Goal: Task Accomplishment & Management: Use online tool/utility

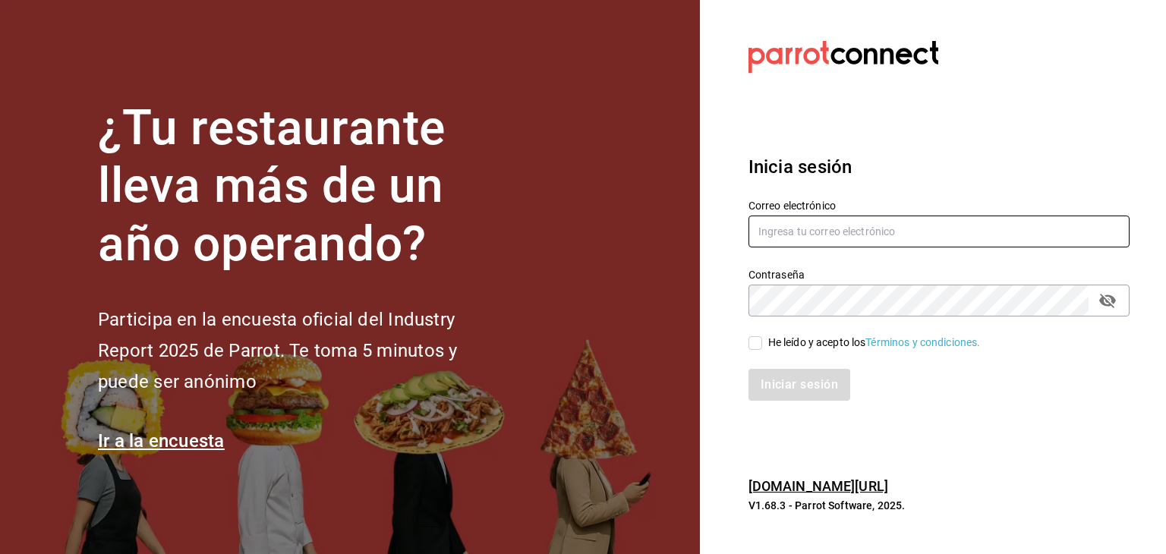
type input "[EMAIL_ADDRESS][DOMAIN_NAME]"
click at [747, 339] on div "He leído y acepto los Términos y condiciones." at bounding box center [929, 334] width 399 height 35
click at [753, 343] on input "He leído y acepto los Términos y condiciones." at bounding box center [755, 343] width 14 height 14
checkbox input "true"
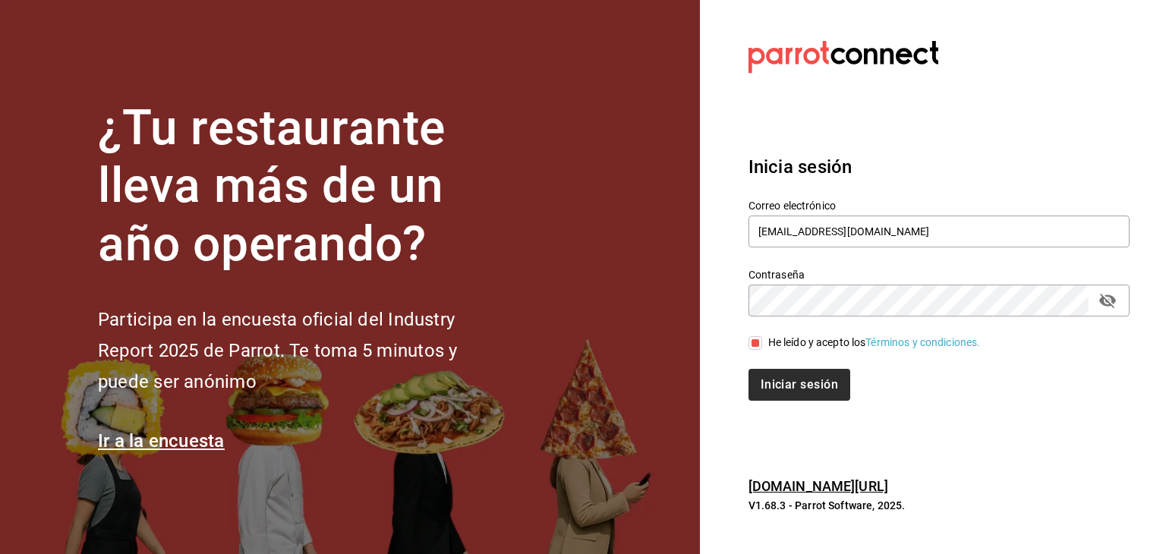
drag, startPoint x: 781, startPoint y: 407, endPoint x: 790, endPoint y: 395, distance: 15.2
click at [790, 395] on div "Inicia sesión Correo electrónico mochomos.metepec@grupocosteno.com Contraseña C…" at bounding box center [938, 277] width 381 height 285
click at [790, 395] on button "Iniciar sesión" at bounding box center [799, 385] width 103 height 32
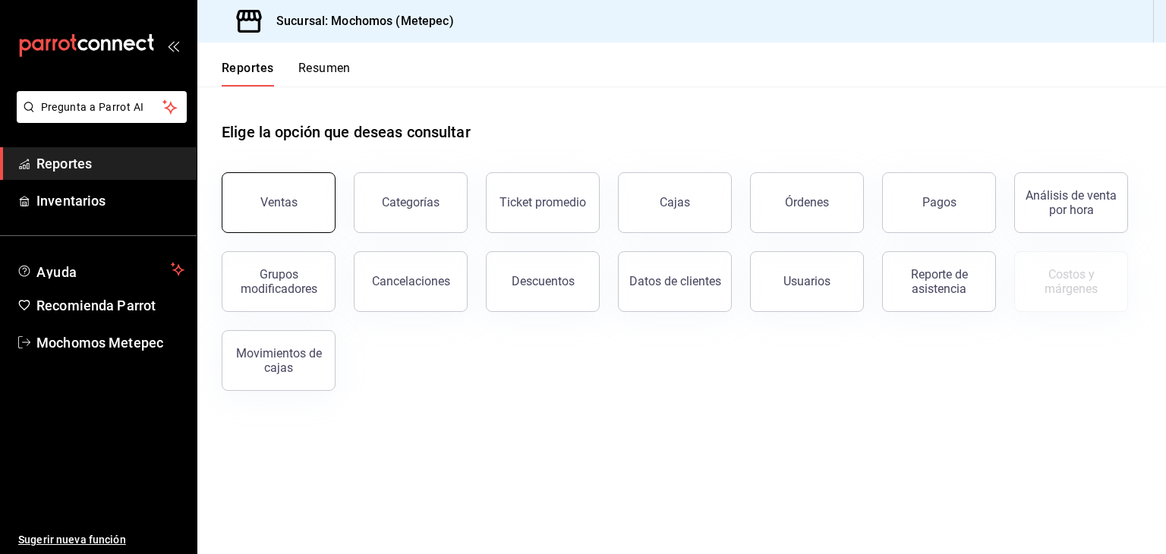
click at [295, 210] on button "Ventas" at bounding box center [279, 202] width 114 height 61
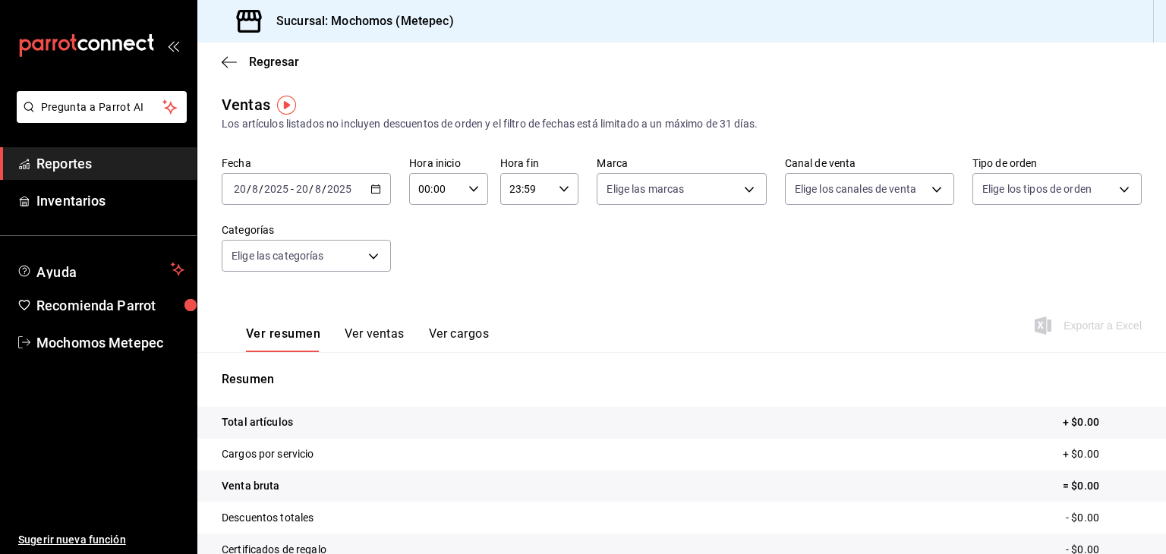
click at [370, 191] on icon "button" at bounding box center [375, 189] width 11 height 11
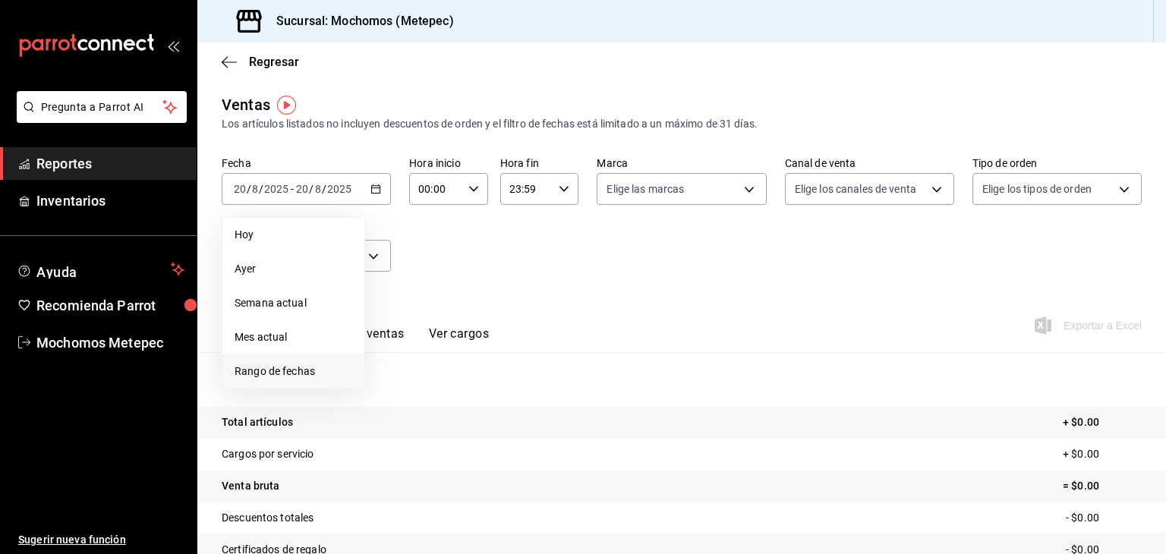
click at [247, 371] on span "Rango de fechas" at bounding box center [294, 372] width 118 height 16
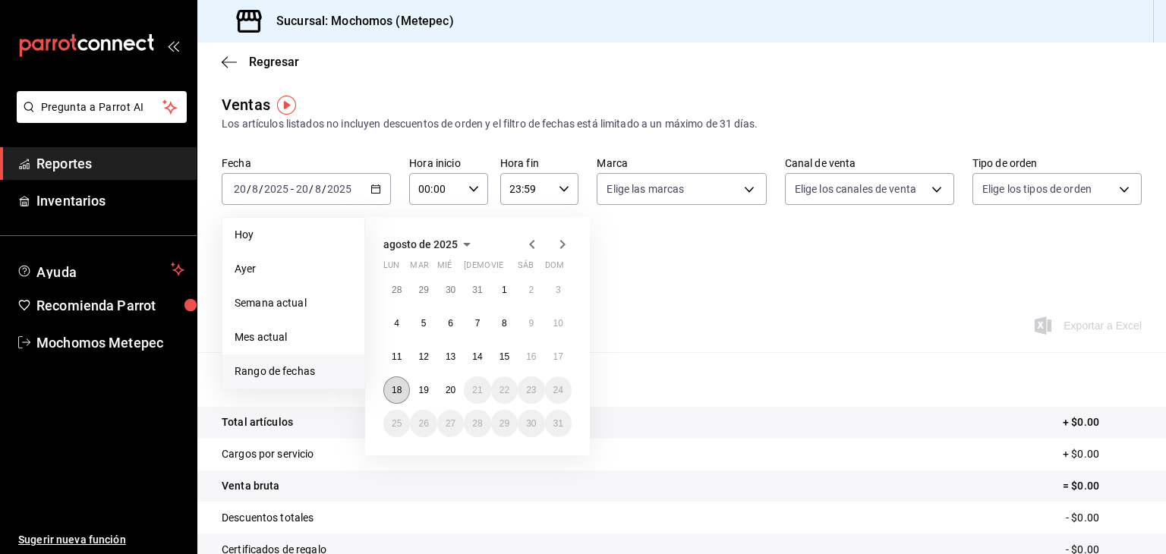
click at [390, 387] on button "18" at bounding box center [396, 390] width 27 height 27
click at [459, 390] on button "20" at bounding box center [450, 390] width 27 height 27
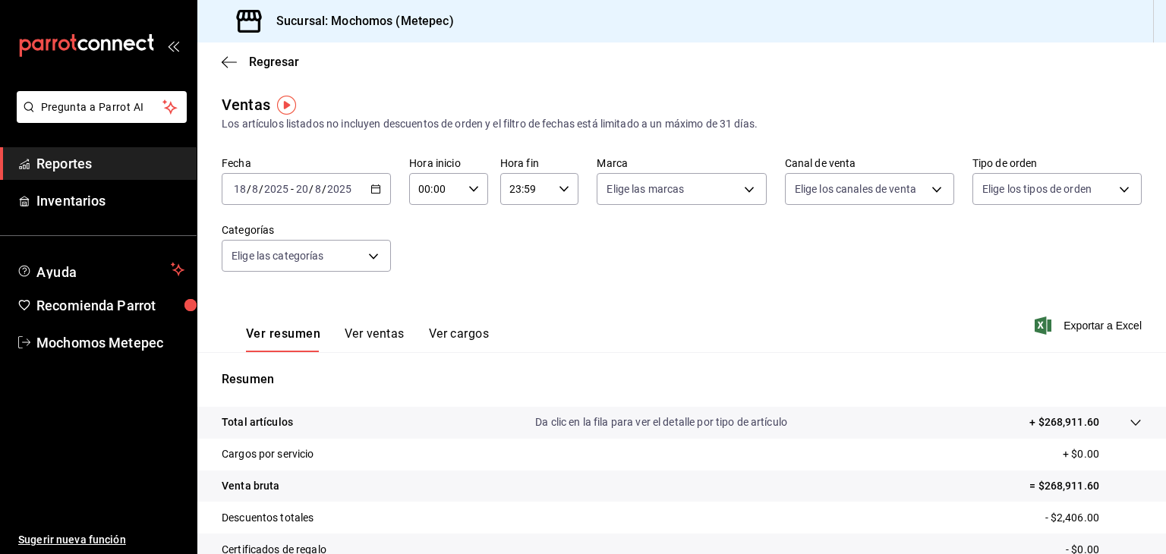
click at [468, 191] on icon "button" at bounding box center [473, 189] width 11 height 11
click at [428, 291] on button "05" at bounding box center [426, 297] width 33 height 30
type input "05:00"
click at [556, 185] on div at bounding box center [583, 277] width 1166 height 554
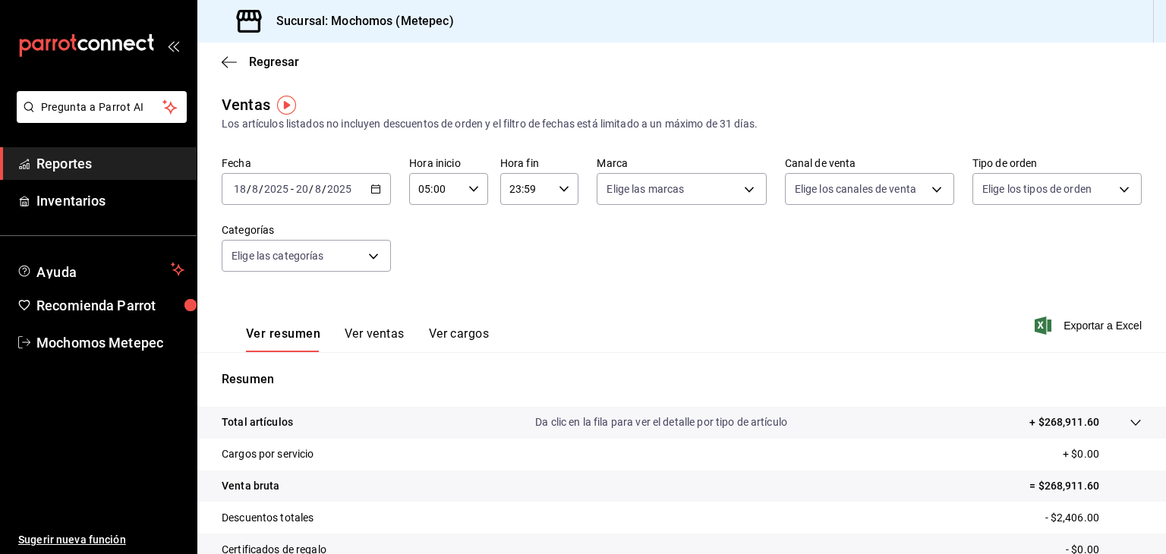
click at [559, 185] on icon "button" at bounding box center [564, 189] width 11 height 11
click at [514, 308] on button "05" at bounding box center [515, 313] width 33 height 30
click at [562, 226] on button "00" at bounding box center [554, 228] width 33 height 30
type input "05:00"
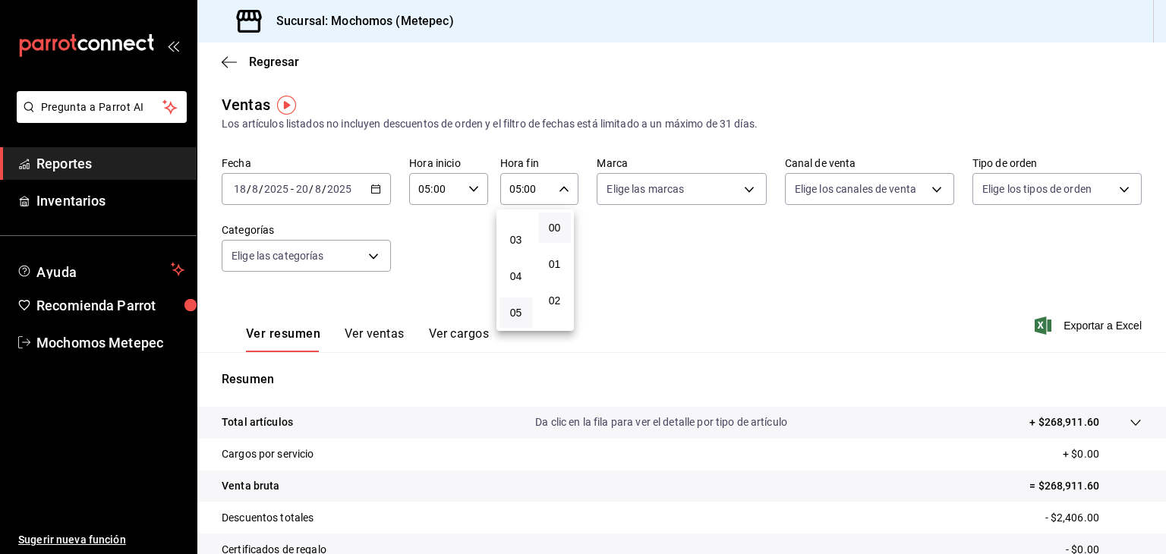
click at [682, 194] on div at bounding box center [583, 277] width 1166 height 554
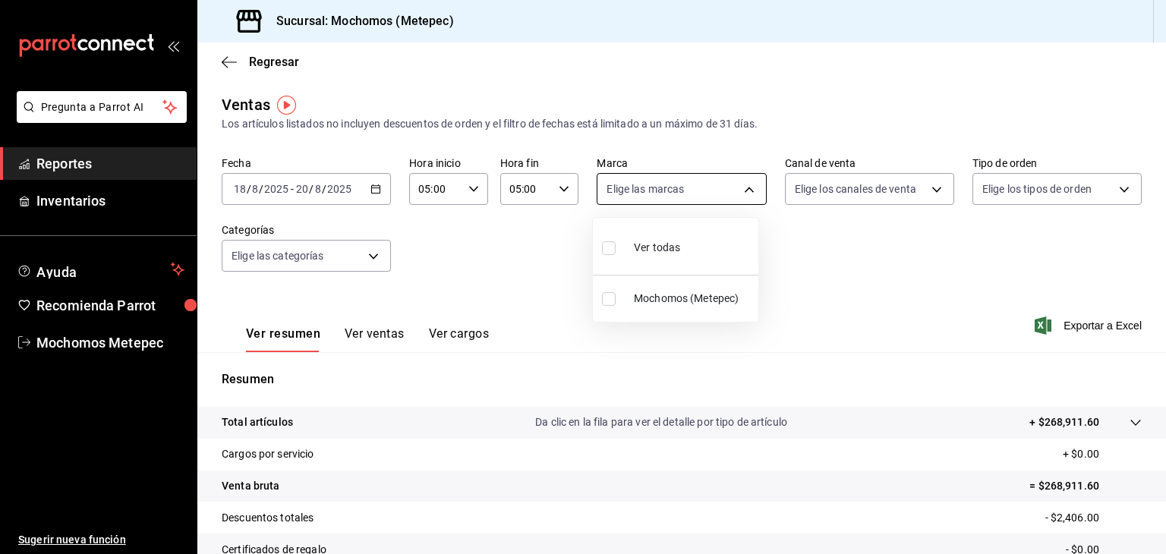
click at [685, 197] on body "Pregunta a Parrot AI Reportes Inventarios Ayuda Recomienda Parrot Mochomos Mete…" at bounding box center [583, 277] width 1166 height 554
click at [657, 252] on span "Ver todas" at bounding box center [657, 248] width 46 height 16
type input "2365f74e-aa6b-4392-bdf2-72765591bddf"
checkbox input "true"
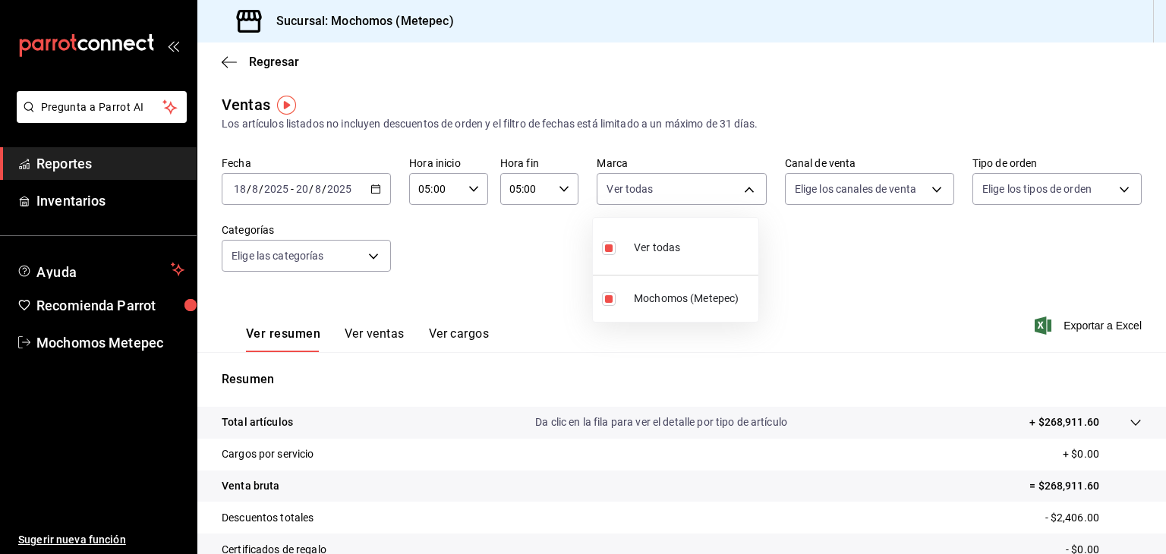
click at [850, 193] on div at bounding box center [583, 277] width 1166 height 554
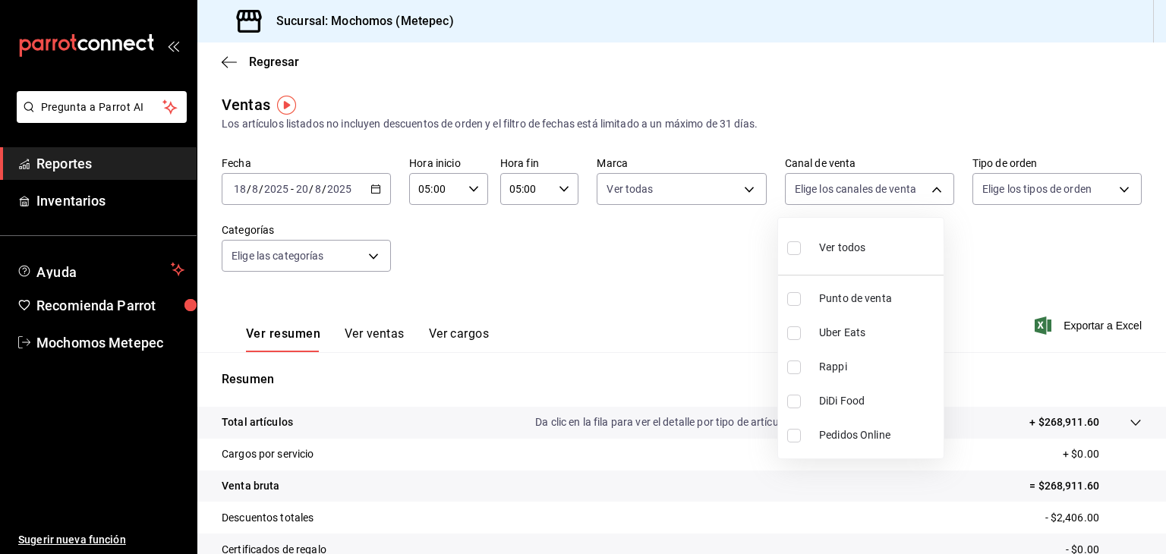
click at [850, 193] on body "Pregunta a Parrot AI Reportes Inventarios Ayuda Recomienda Parrot Mochomos Mete…" at bounding box center [583, 277] width 1166 height 554
click at [815, 247] on div "Ver todos" at bounding box center [826, 246] width 78 height 33
type input "PARROT,UBER_EATS,RAPPI,DIDI_FOOD,ONLINE"
checkbox input "true"
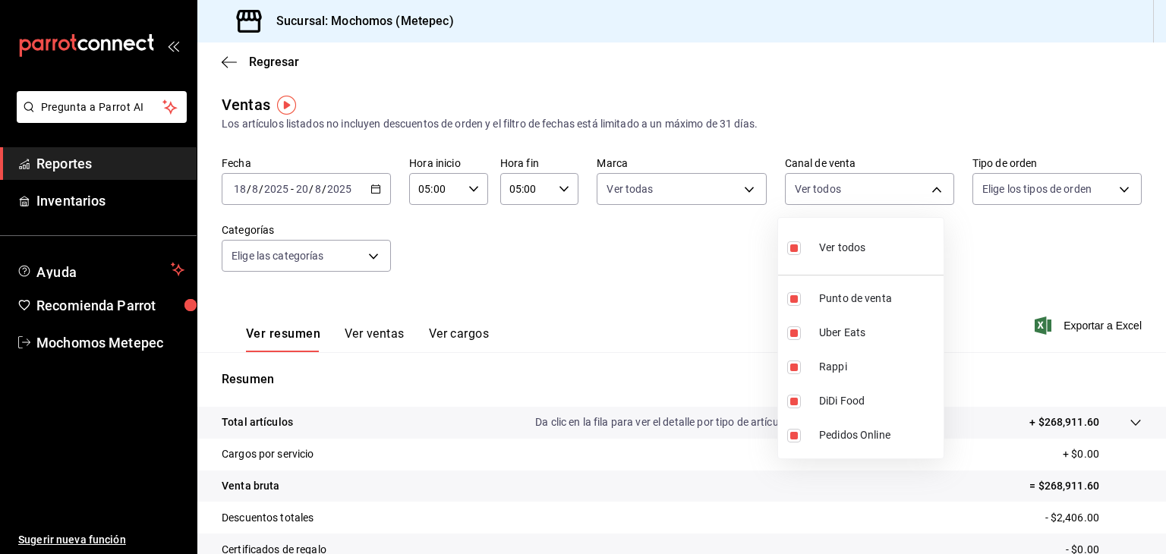
checkbox input "true"
click at [1014, 186] on div at bounding box center [583, 277] width 1166 height 554
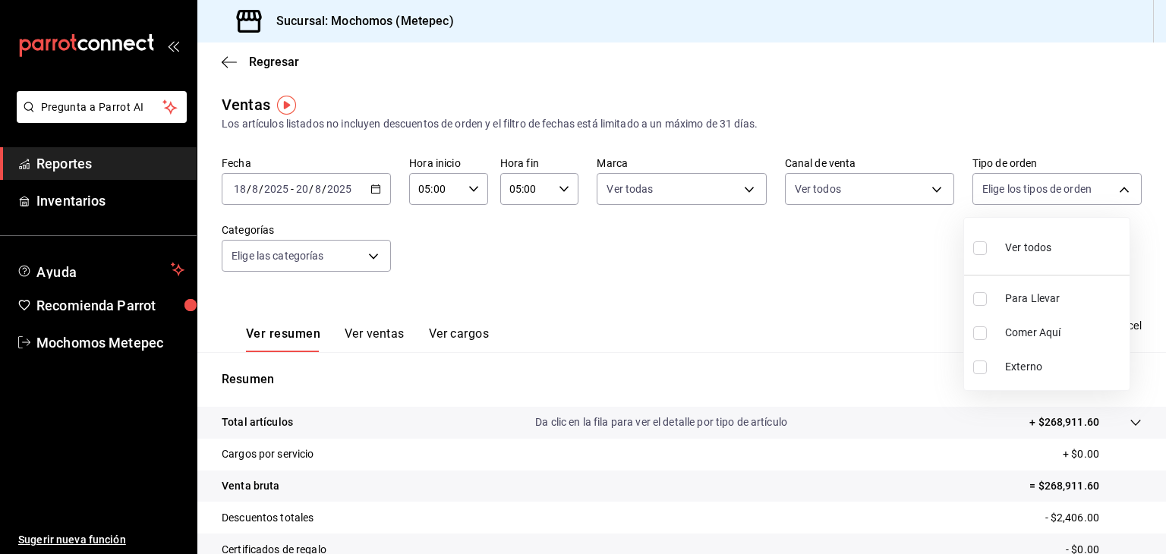
click at [1014, 186] on body "Pregunta a Parrot AI Reportes Inventarios Ayuda Recomienda Parrot Mochomos Mete…" at bounding box center [583, 277] width 1166 height 554
click at [978, 244] on input "checkbox" at bounding box center [980, 248] width 14 height 14
checkbox input "true"
type input "3a236ed8-2e24-47ca-8e59-ead494492482,da8509e8-5fca-4f62-958e-973104937870,EXTER…"
checkbox input "true"
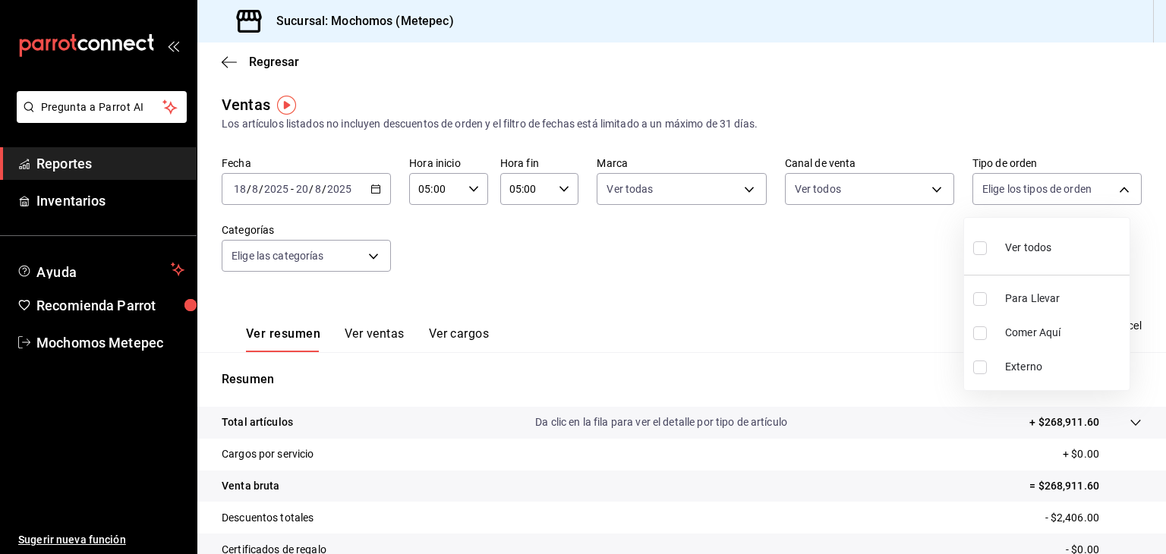
checkbox input "true"
click at [356, 252] on div at bounding box center [583, 277] width 1166 height 554
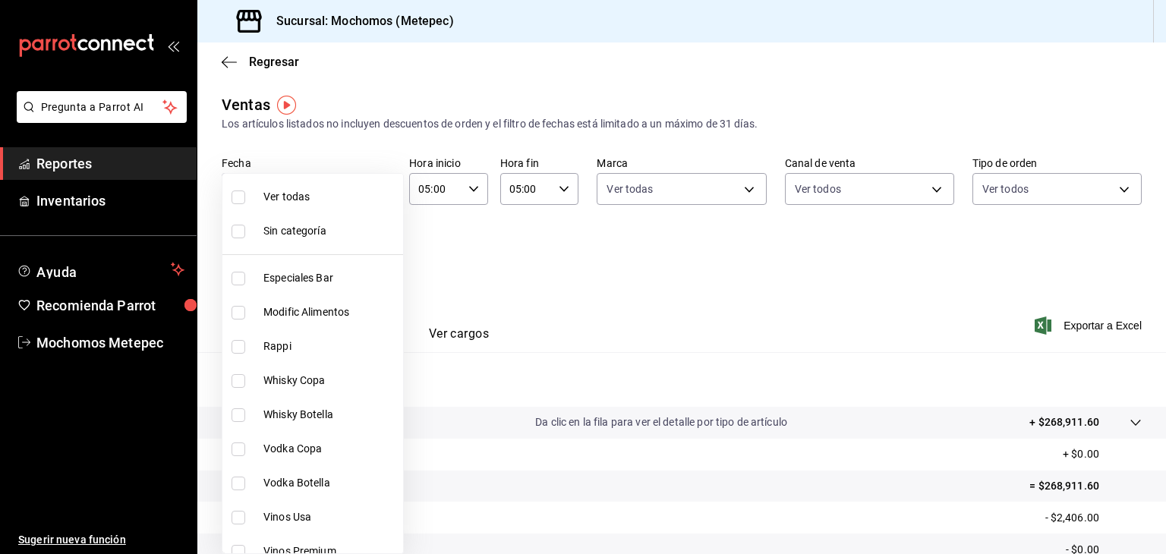
click at [356, 252] on body "Pregunta a Parrot AI Reportes Inventarios Ayuda Recomienda Parrot Mochomos Mete…" at bounding box center [583, 277] width 1166 height 554
click at [339, 201] on span "Ver todas" at bounding box center [330, 197] width 134 height 16
type input "c9cbc288-c827-488d-81f5-370afefb1912,46081463-7037-4dd2-a9ab-e56ff6a8fa7c,bf958…"
checkbox input "true"
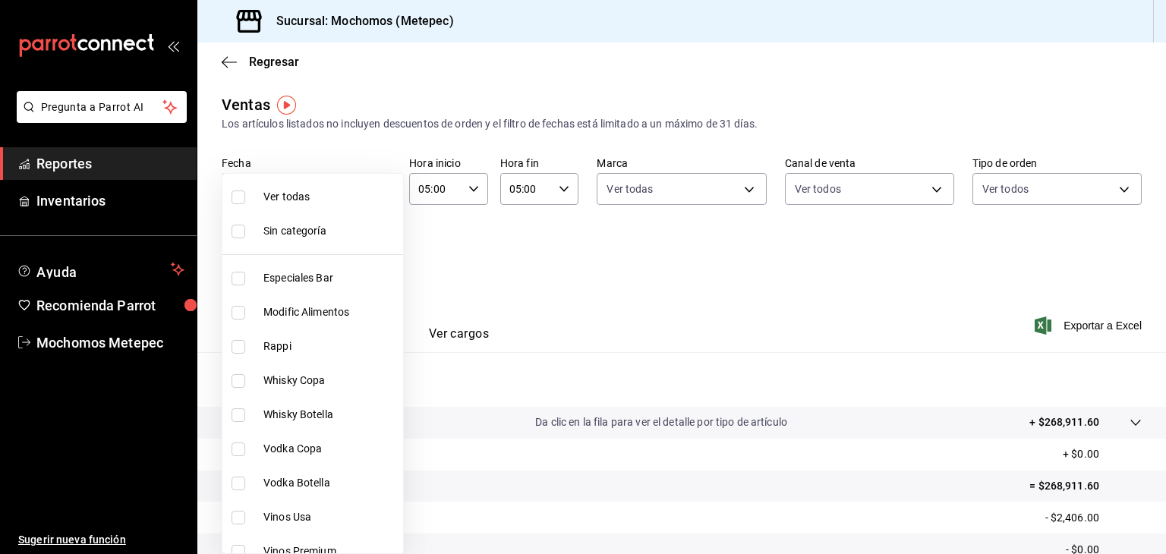
checkbox input "true"
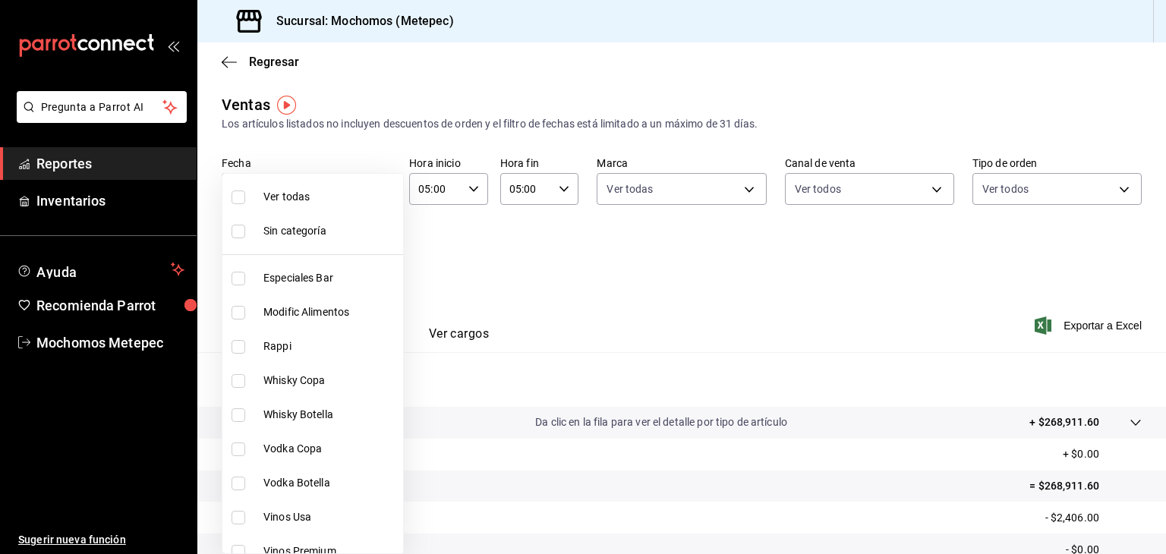
checkbox input "true"
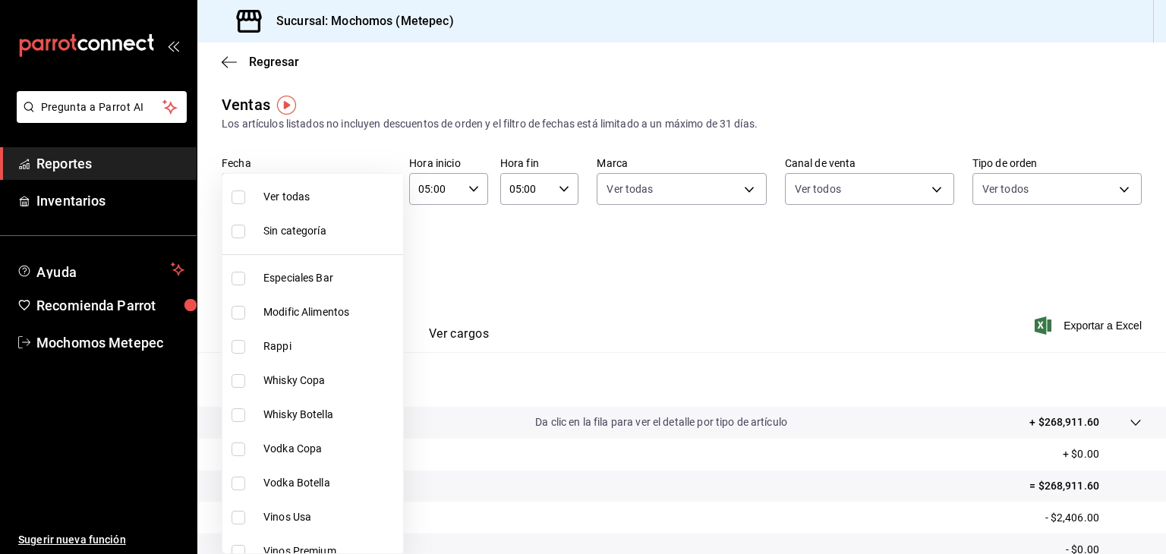
checkbox input "true"
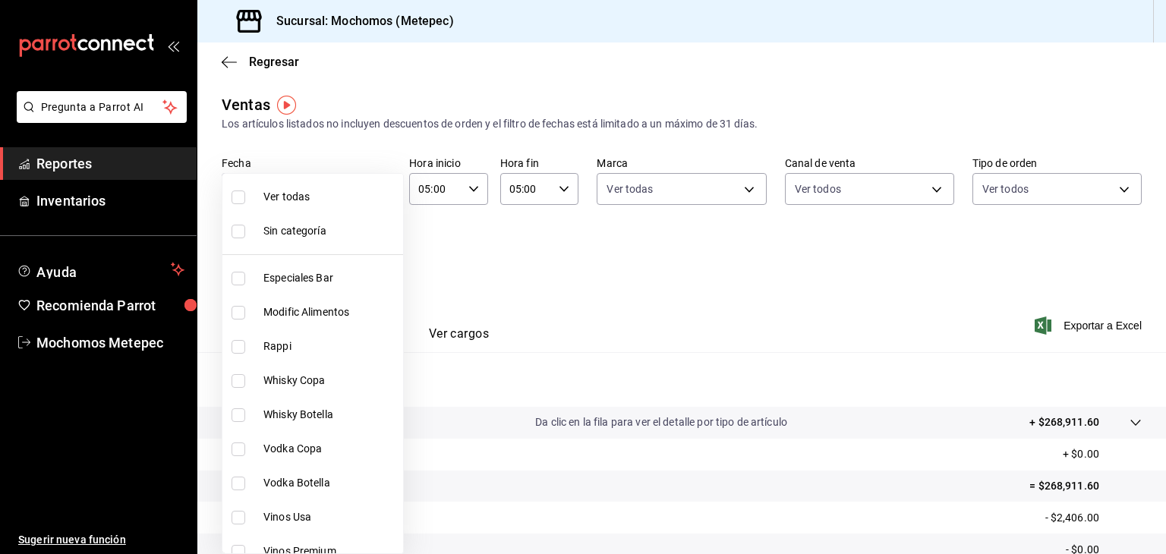
checkbox input "true"
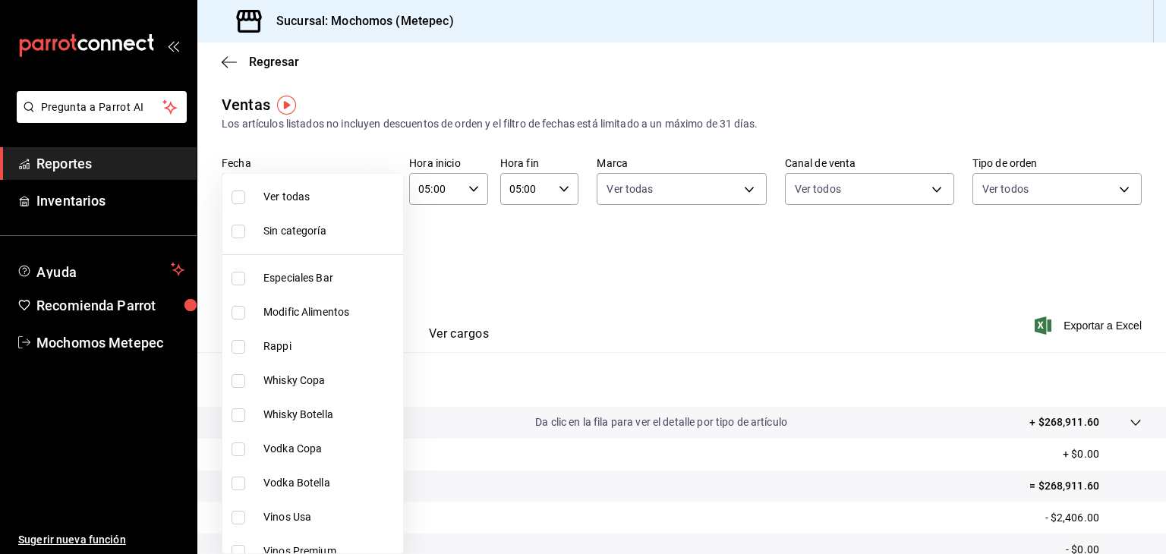
checkbox input "true"
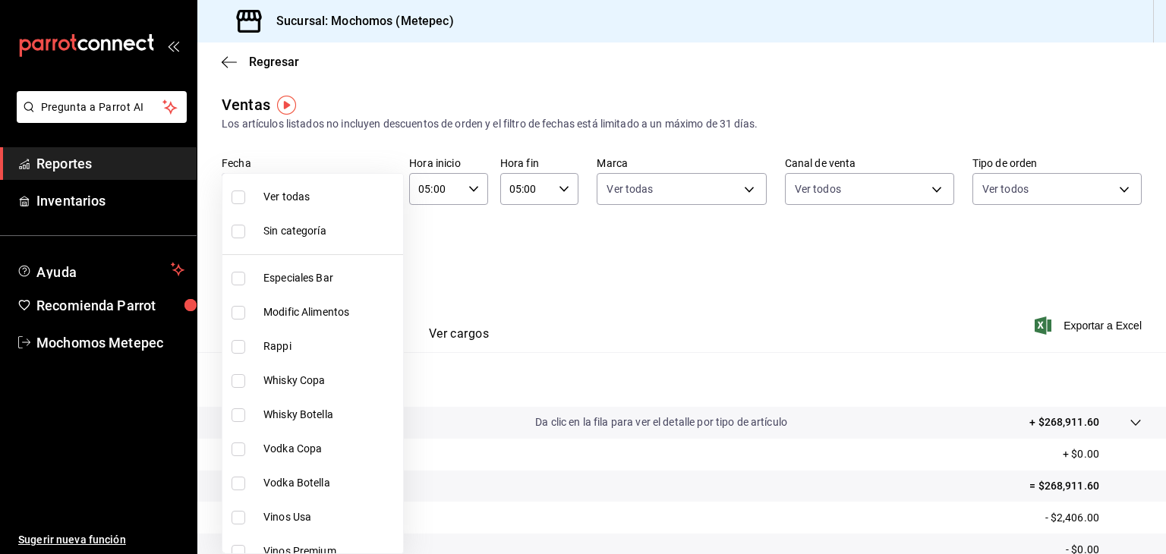
checkbox input "true"
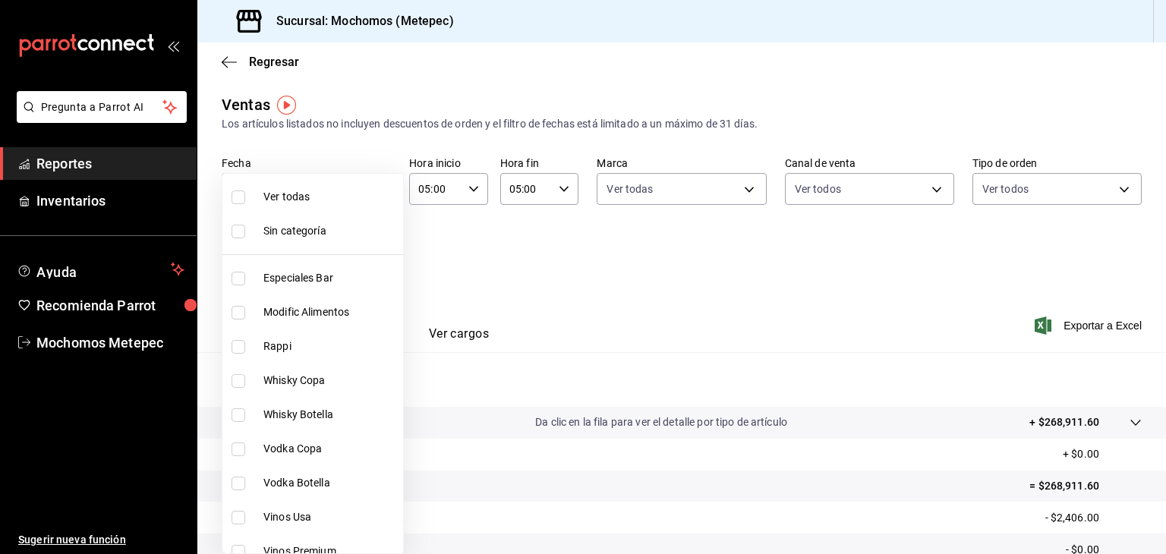
checkbox input "true"
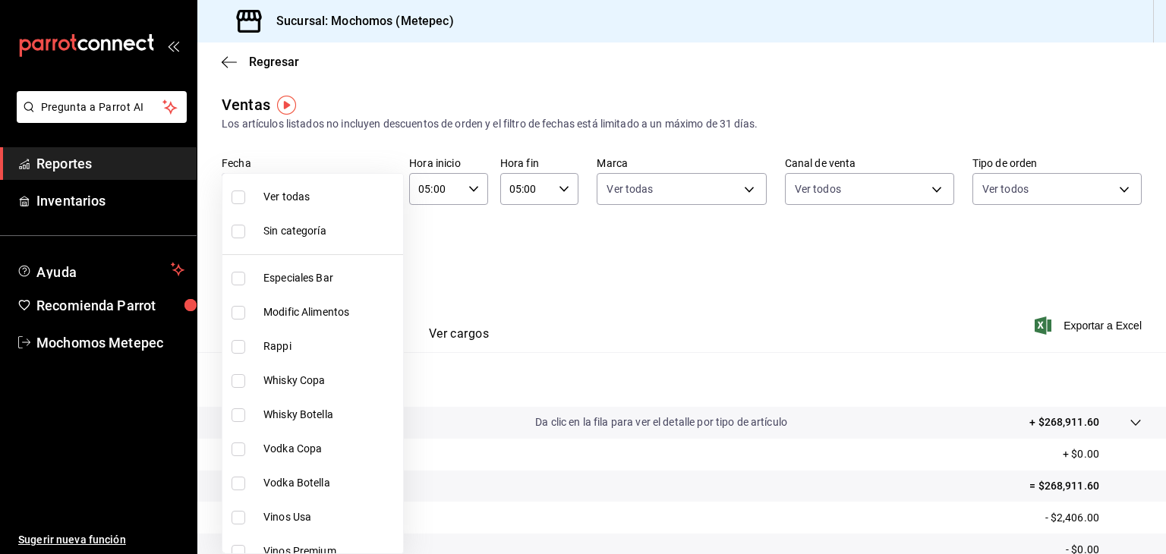
checkbox input "true"
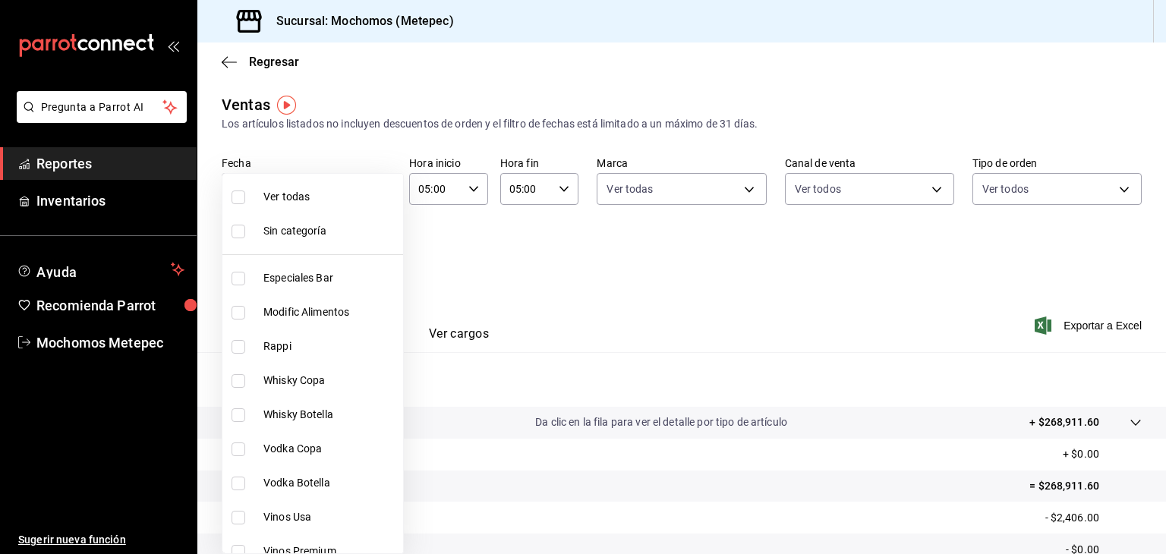
checkbox input "true"
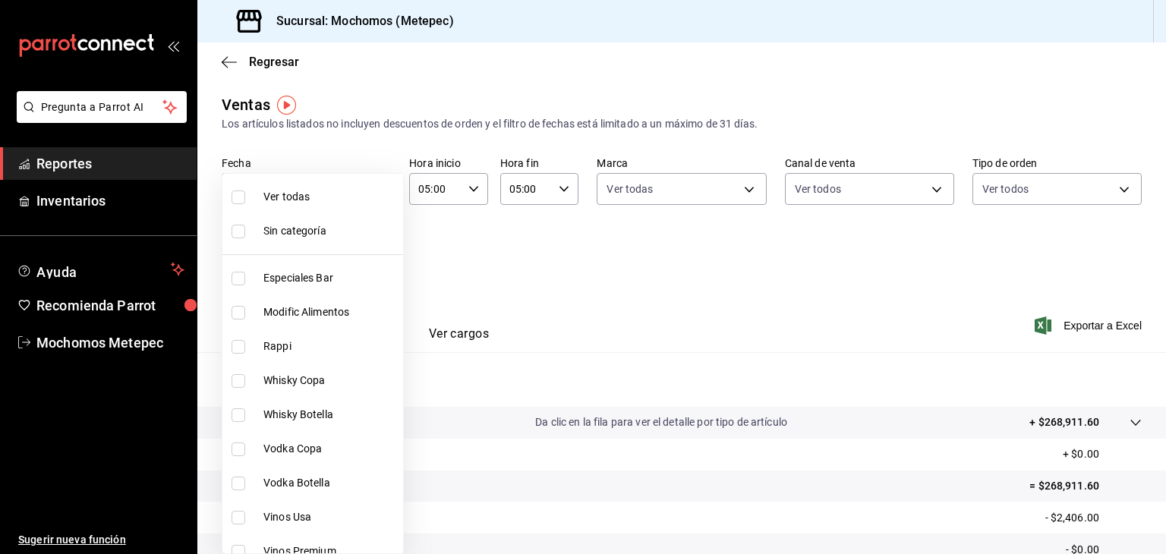
checkbox input "true"
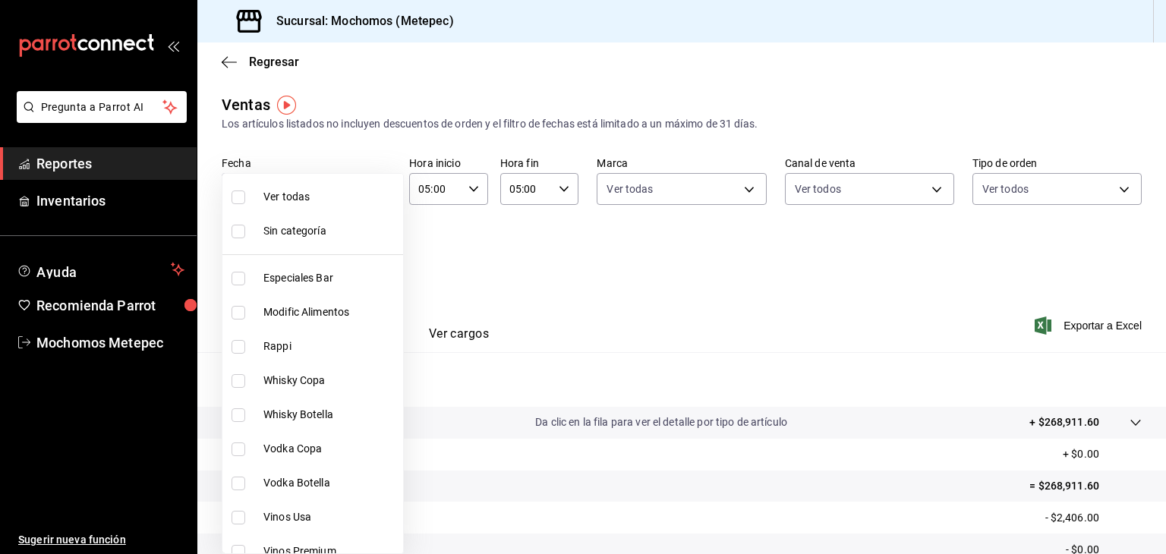
checkbox input "true"
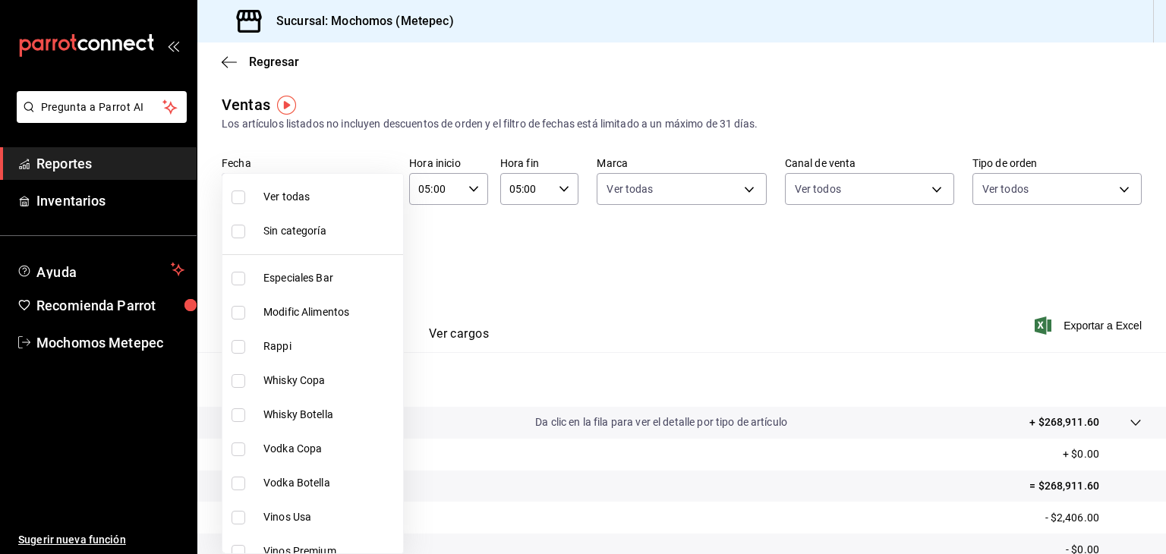
checkbox input "true"
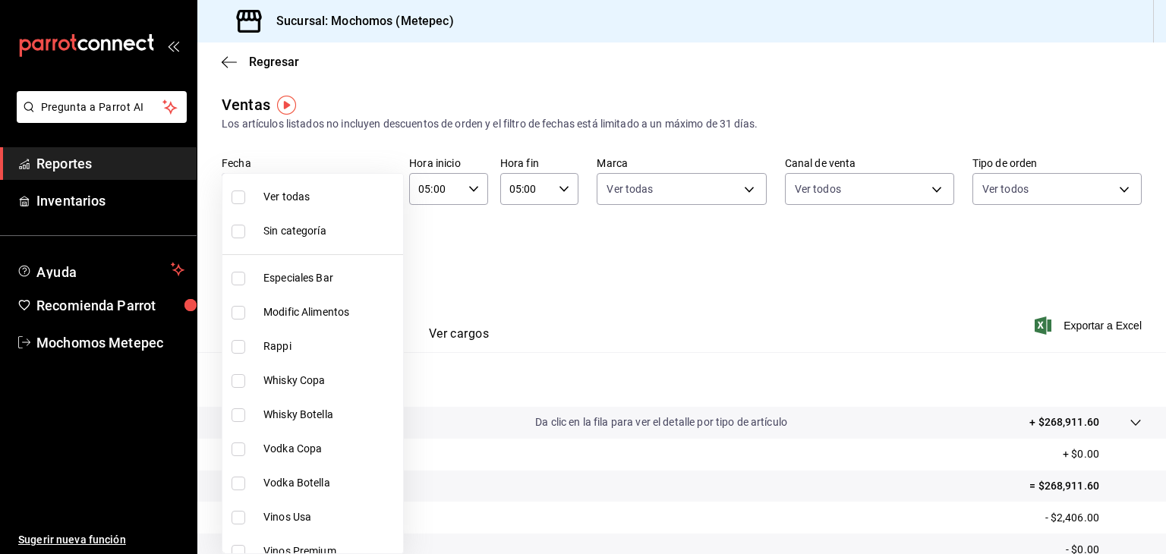
checkbox input "true"
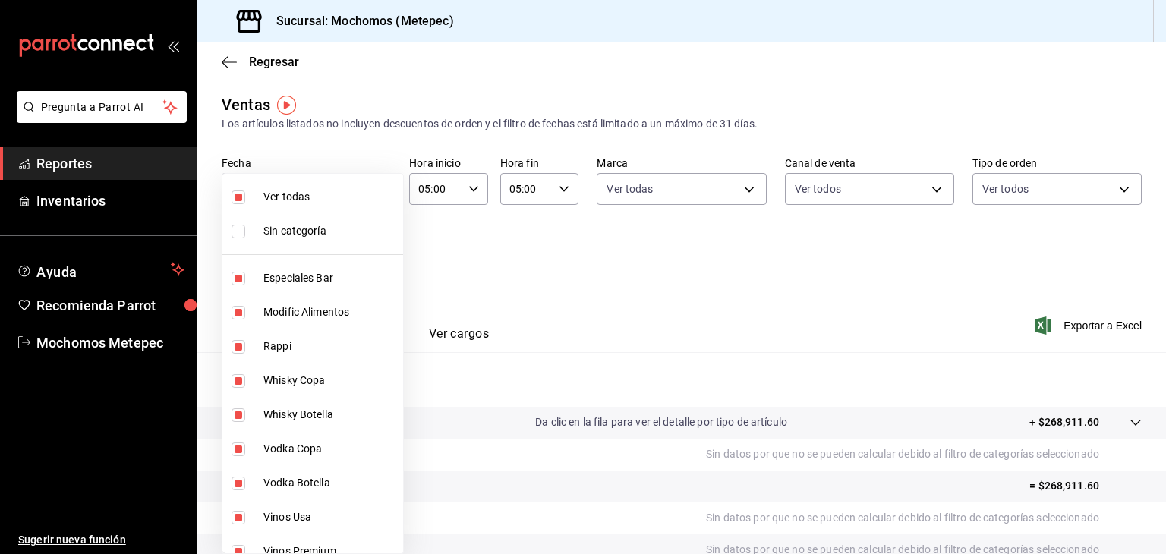
click at [493, 221] on div at bounding box center [583, 277] width 1166 height 554
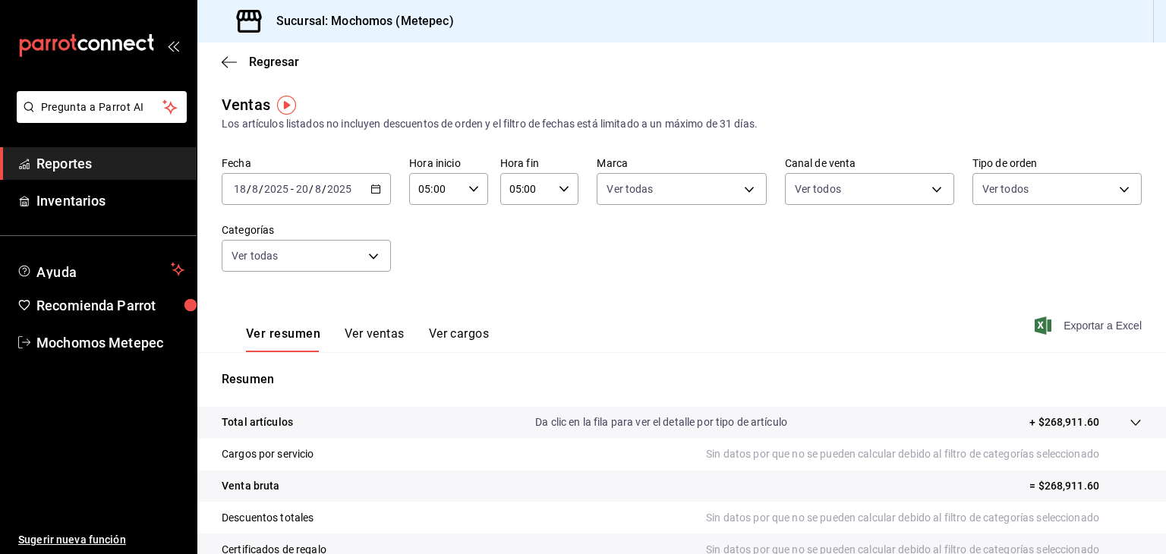
click at [1069, 323] on span "Exportar a Excel" at bounding box center [1090, 326] width 104 height 18
